Goal: Task Accomplishment & Management: Use online tool/utility

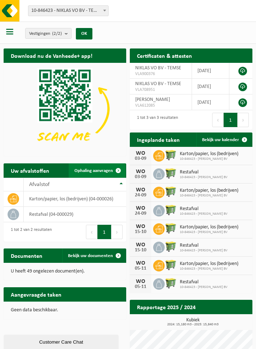
click at [97, 174] on link "Ophaling aanvragen" at bounding box center [97, 171] width 57 height 14
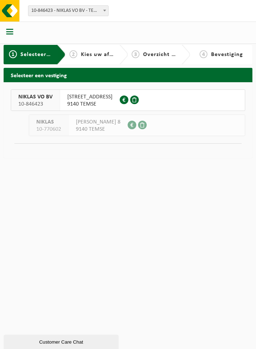
click at [187, 102] on button "NIKLAS VO BV 10-846423 POTAARDESTRAAT 125 9140 TEMSE 0749.899.476" at bounding box center [128, 101] width 234 height 22
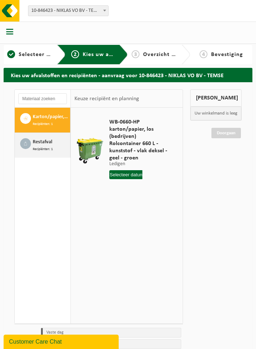
click at [37, 147] on span "Recipiënten: 1" at bounding box center [43, 149] width 20 height 6
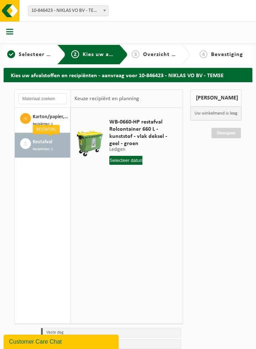
click at [136, 165] on input "text" at bounding box center [125, 160] width 33 height 9
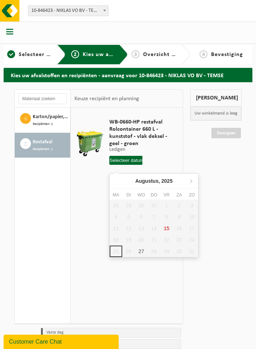
click at [142, 254] on div "27" at bounding box center [141, 252] width 13 height 12
type input "Van 2025-08-27"
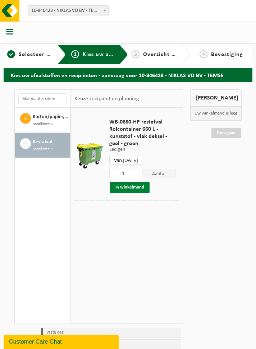
click at [134, 193] on button "In winkelmand" at bounding box center [130, 188] width 40 height 12
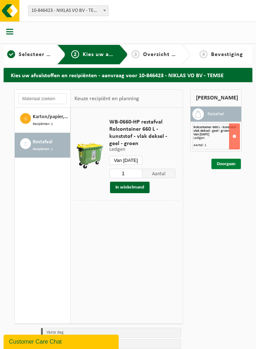
click at [231, 169] on link "Doorgaan" at bounding box center [225, 164] width 29 height 10
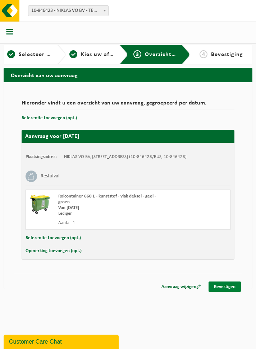
click at [228, 287] on link "Bevestigen" at bounding box center [224, 287] width 32 height 10
